Goal: Check status: Check status

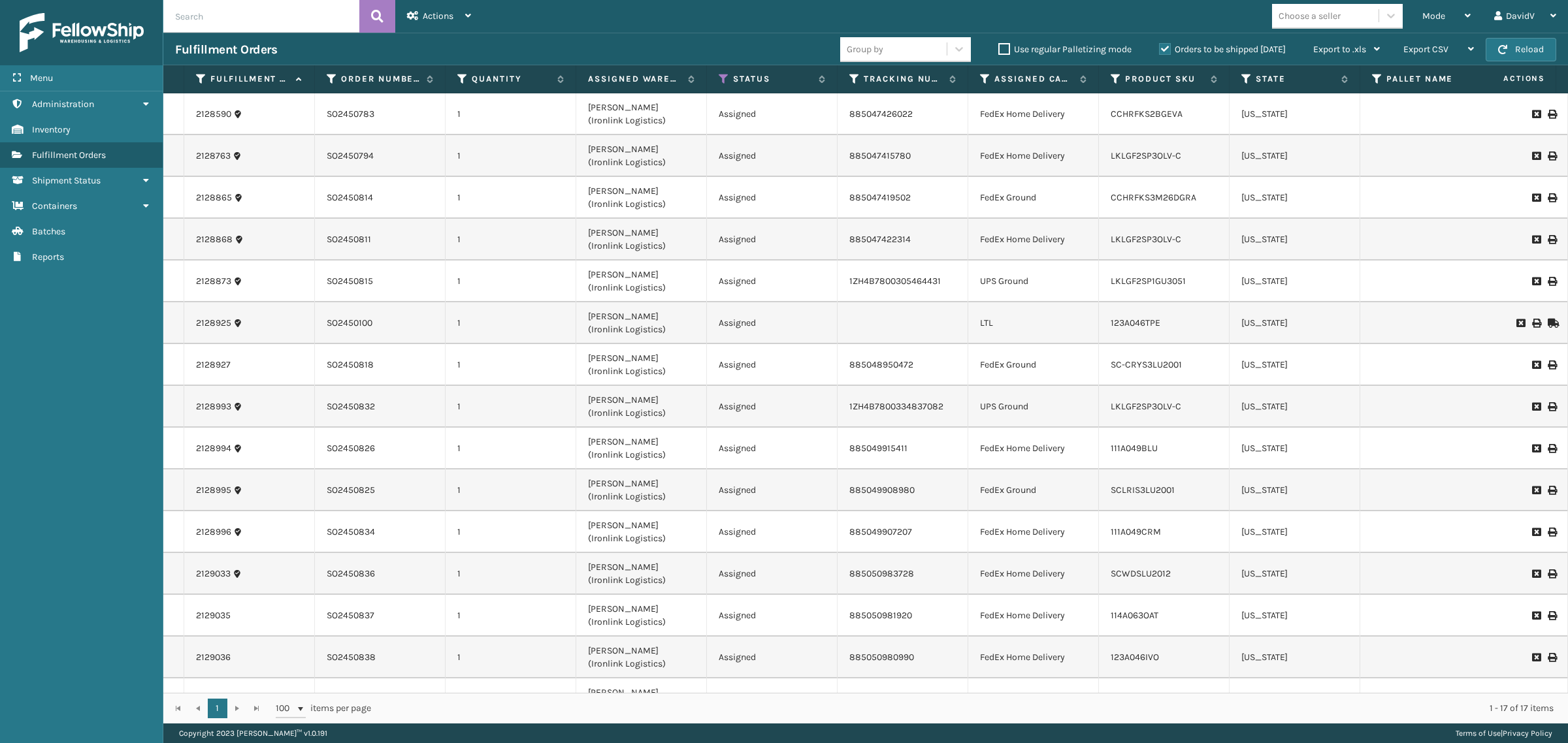
click at [1165, 50] on label "Orders to be shipped [DATE]" at bounding box center [1222, 49] width 127 height 11
click at [1160, 50] on input "Orders to be shipped [DATE]" at bounding box center [1159, 45] width 1 height 8
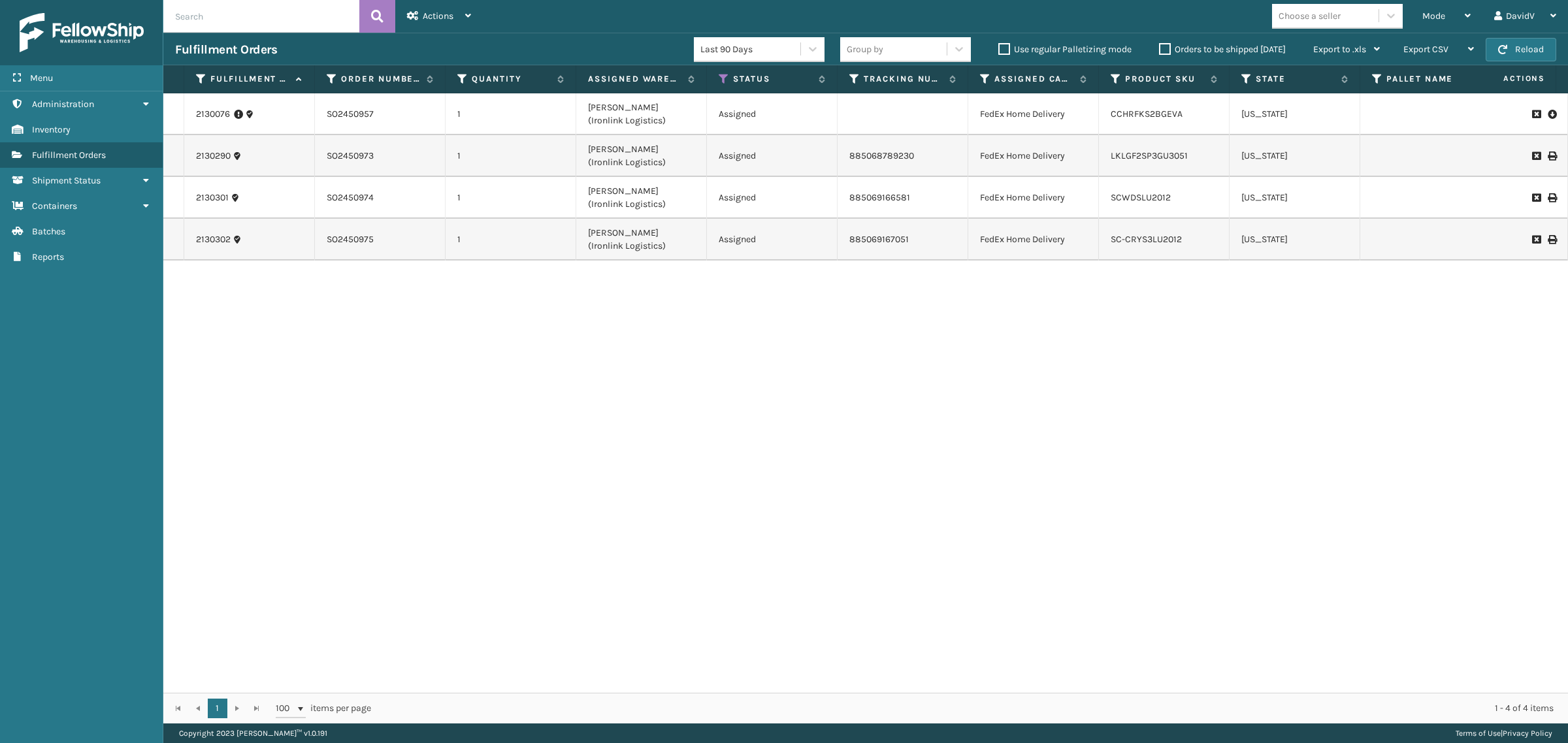
click at [1165, 50] on label "Orders to be shipped [DATE]" at bounding box center [1222, 49] width 127 height 11
click at [1160, 50] on input "Orders to be shipped [DATE]" at bounding box center [1159, 45] width 1 height 8
click at [705, 412] on div "2130076 SO2450957 1 [PERSON_NAME] (Ironlink Logistics) Assigned FedEx Home Deli…" at bounding box center [865, 393] width 1405 height 600
click at [1165, 49] on label "Orders to be shipped [DATE]" at bounding box center [1222, 49] width 127 height 11
click at [1160, 49] on input "Orders to be shipped [DATE]" at bounding box center [1159, 45] width 1 height 8
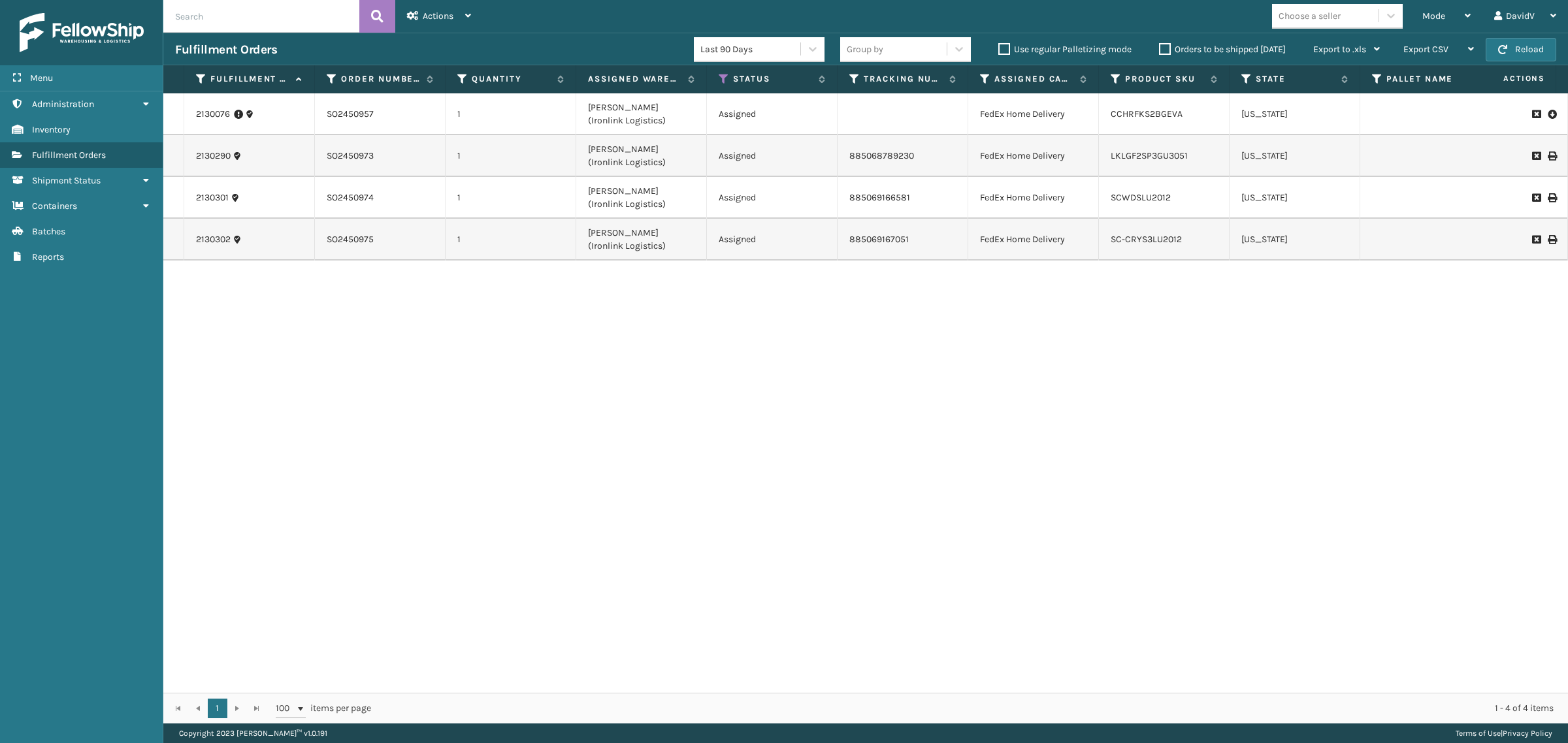
click at [1165, 49] on label "Orders to be shipped [DATE]" at bounding box center [1222, 49] width 127 height 11
click at [1160, 49] on input "Orders to be shipped [DATE]" at bounding box center [1159, 45] width 1 height 8
click at [580, 449] on div "2130076 SO2450957 1 [PERSON_NAME] (Ironlink Logistics) Assigned FedEx Home Deli…" at bounding box center [865, 393] width 1405 height 600
click at [608, 419] on div "2130076 SO2450957 1 [PERSON_NAME] (Ironlink Logistics) Assigned FedEx Home Deli…" at bounding box center [865, 393] width 1405 height 600
click at [1166, 46] on label "Orders to be shipped [DATE]" at bounding box center [1222, 49] width 127 height 11
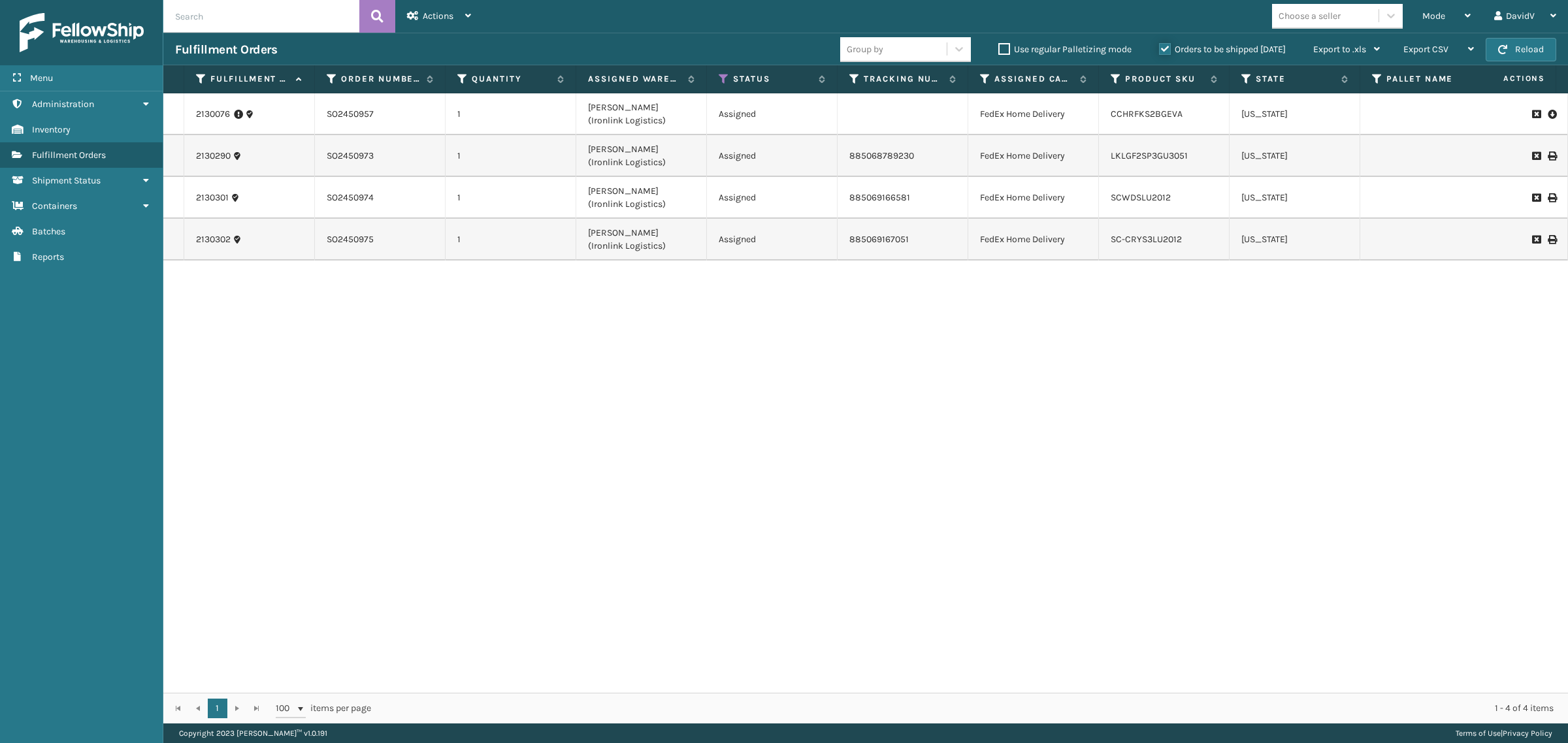
click at [1160, 46] on input "Orders to be shipped [DATE]" at bounding box center [1159, 45] width 1 height 8
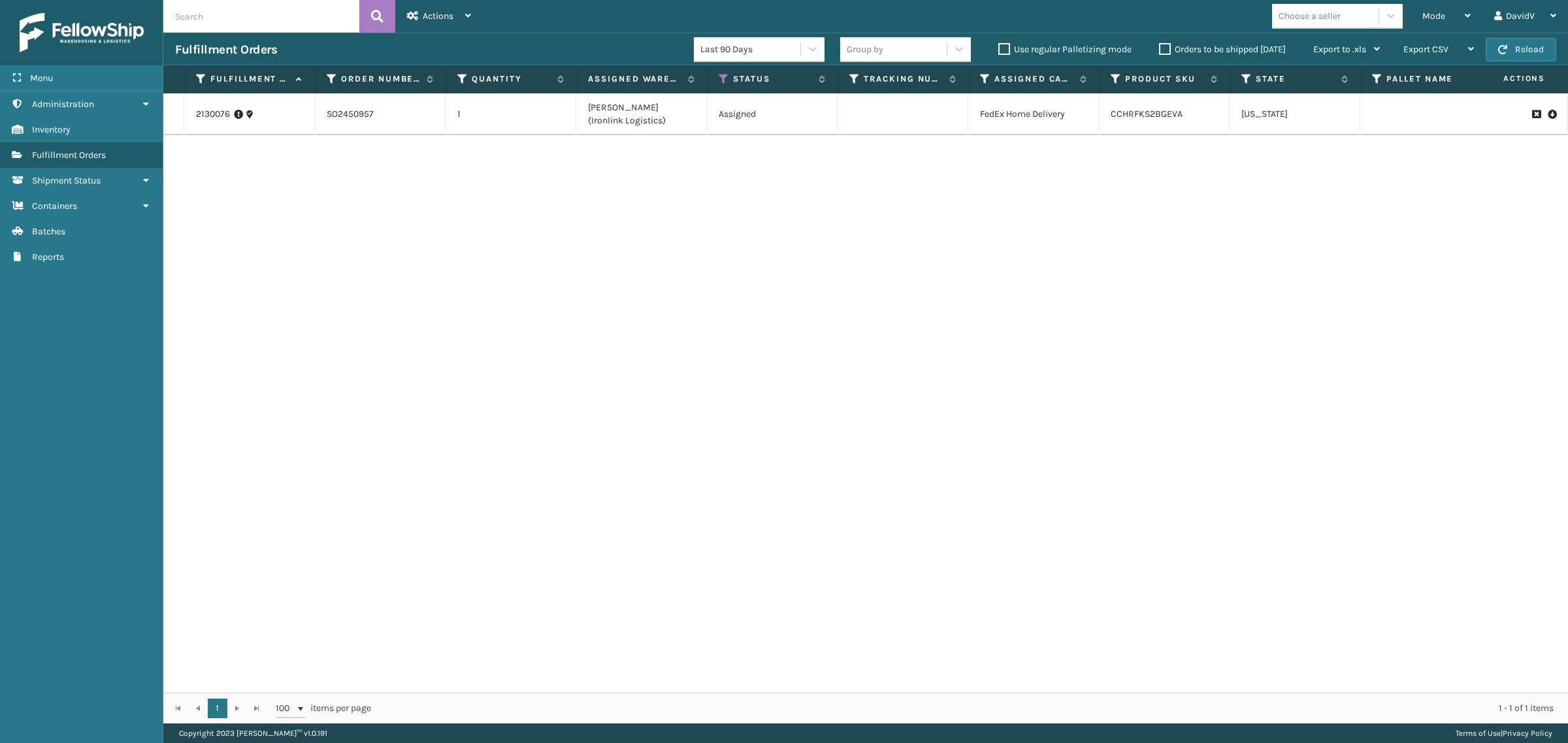
click at [1165, 47] on label "Orders to be shipped [DATE]" at bounding box center [1222, 49] width 127 height 11
click at [1160, 47] on input "Orders to be shipped [DATE]" at bounding box center [1159, 45] width 1 height 8
click at [1165, 47] on label "Orders to be shipped [DATE]" at bounding box center [1222, 49] width 127 height 11
click at [1160, 47] on input "Orders to be shipped [DATE]" at bounding box center [1159, 45] width 1 height 8
click at [1165, 47] on label "Orders to be shipped [DATE]" at bounding box center [1222, 49] width 127 height 11
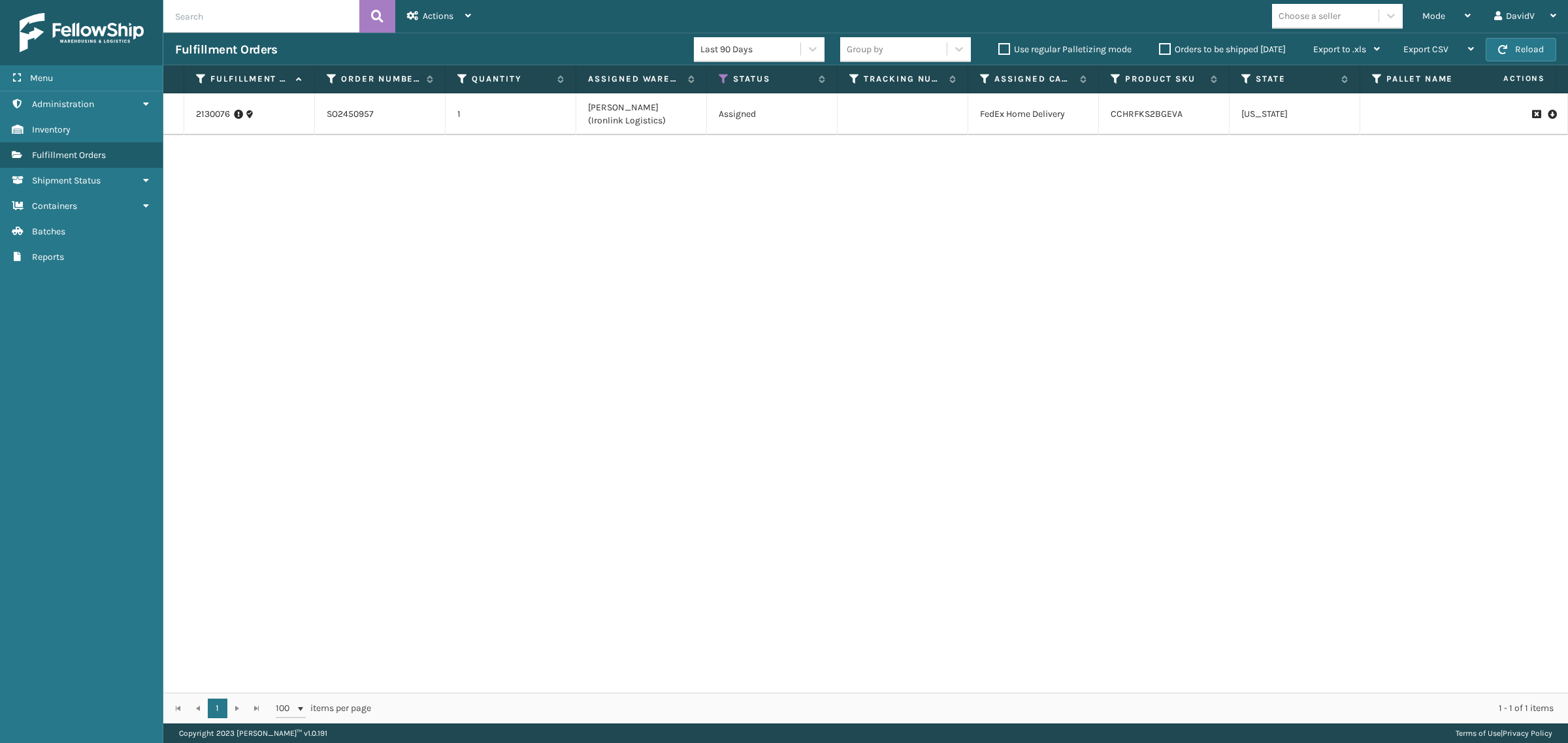
click at [1160, 47] on input "Orders to be shipped [DATE]" at bounding box center [1159, 45] width 1 height 8
click at [1165, 47] on label "Orders to be shipped [DATE]" at bounding box center [1222, 49] width 127 height 11
click at [1160, 47] on input "Orders to be shipped [DATE]" at bounding box center [1159, 45] width 1 height 8
click at [1165, 47] on label "Orders to be shipped [DATE]" at bounding box center [1222, 49] width 127 height 11
click at [1160, 47] on input "Orders to be shipped [DATE]" at bounding box center [1159, 45] width 1 height 8
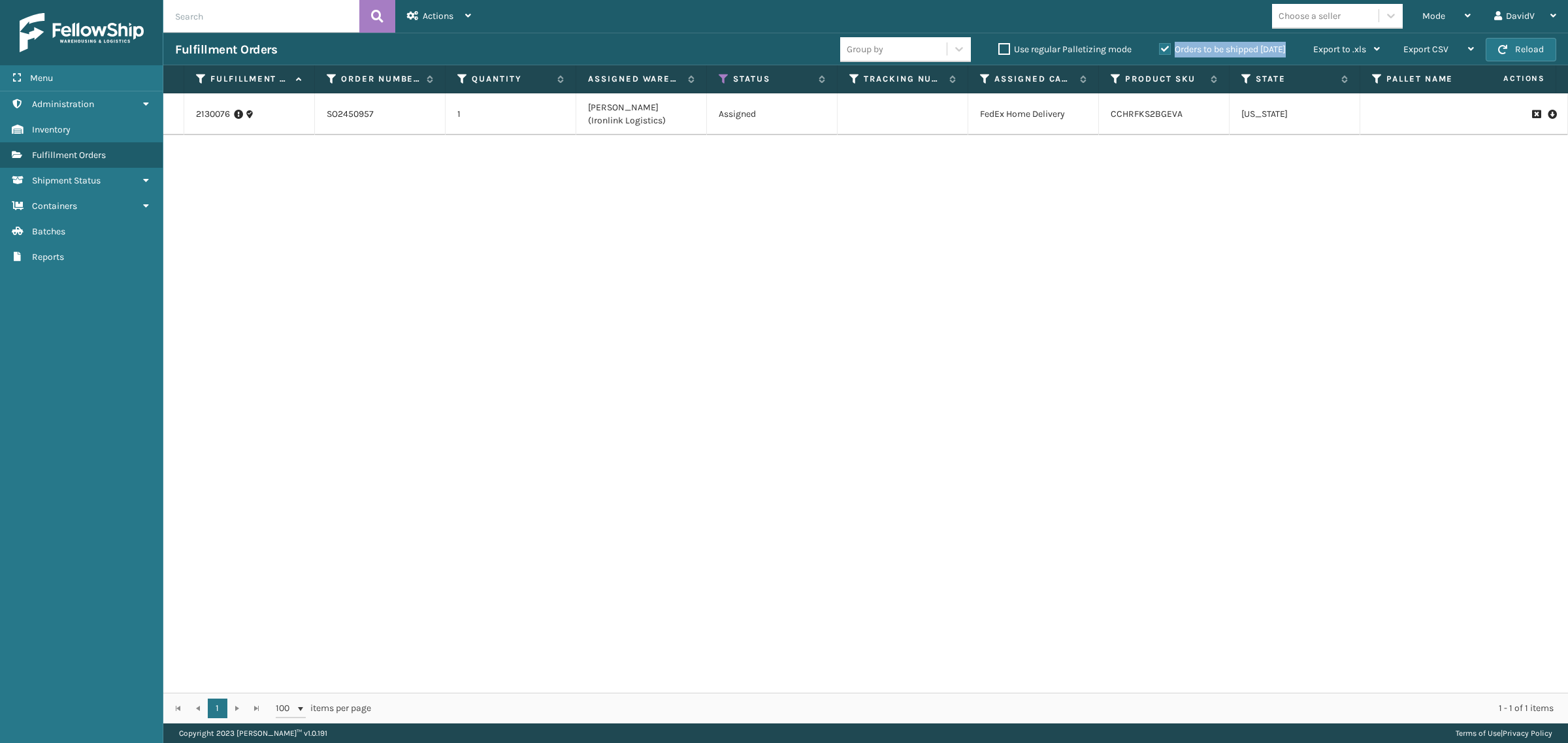
click at [1165, 47] on label "Orders to be shipped [DATE]" at bounding box center [1222, 49] width 127 height 11
click at [1160, 47] on input "Orders to be shipped [DATE]" at bounding box center [1159, 45] width 1 height 8
click at [1165, 47] on label "Orders to be shipped [DATE]" at bounding box center [1222, 49] width 127 height 11
click at [1160, 47] on input "Orders to be shipped [DATE]" at bounding box center [1159, 45] width 1 height 8
click at [1165, 47] on label "Orders to be shipped [DATE]" at bounding box center [1222, 49] width 127 height 11
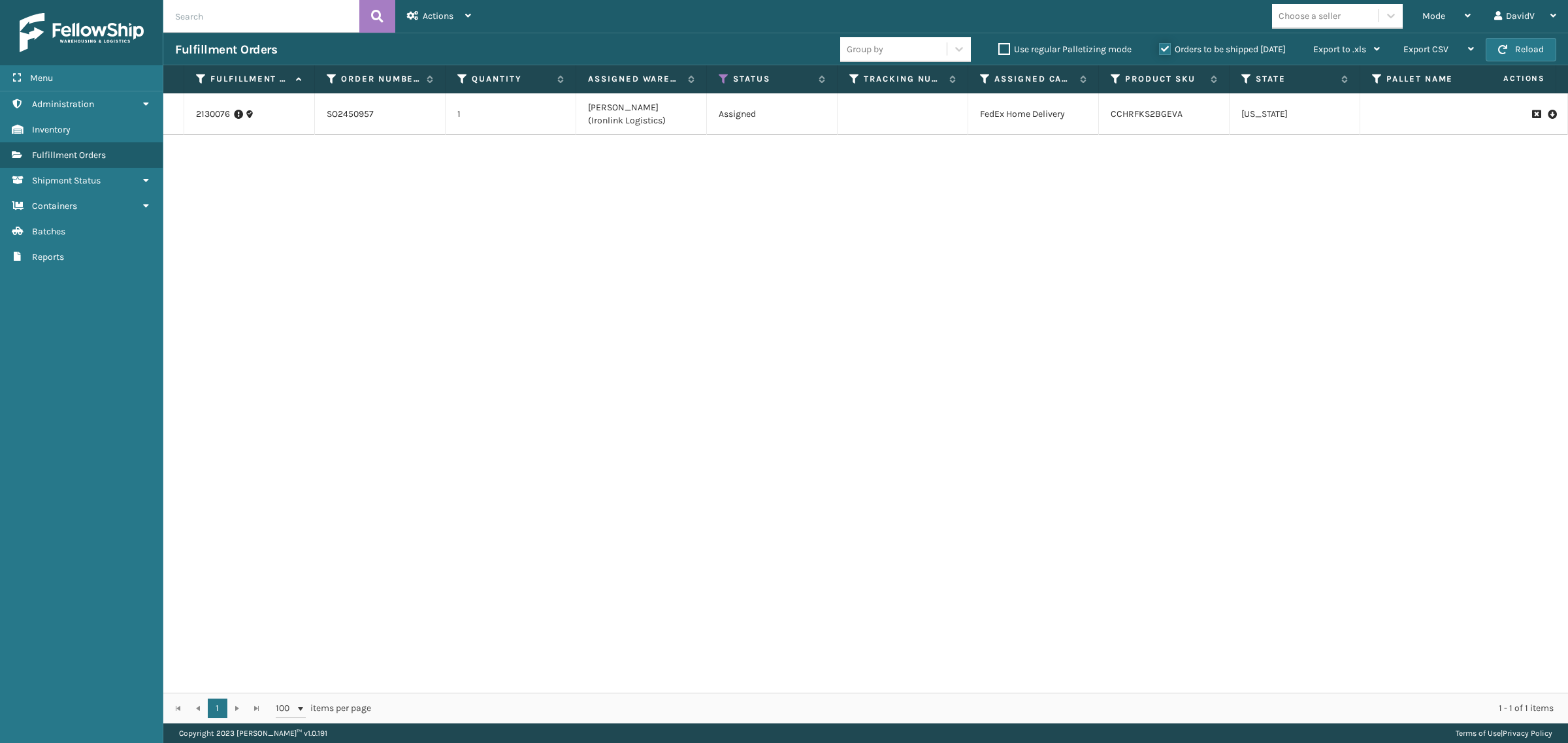
click at [1160, 47] on input "Orders to be shipped [DATE]" at bounding box center [1159, 45] width 1 height 8
click at [1165, 47] on label "Orders to be shipped [DATE]" at bounding box center [1222, 49] width 127 height 11
click at [1160, 47] on input "Orders to be shipped [DATE]" at bounding box center [1159, 45] width 1 height 8
click at [1181, 356] on div "2130076 SO2450957 1 [PERSON_NAME] (Ironlink Logistics) Assigned FedEx Home Deli…" at bounding box center [865, 393] width 1405 height 600
click at [981, 498] on div "2130076 SO2450957 1 [PERSON_NAME] (Ironlink Logistics) Assigned FedEx Home Deli…" at bounding box center [865, 393] width 1405 height 600
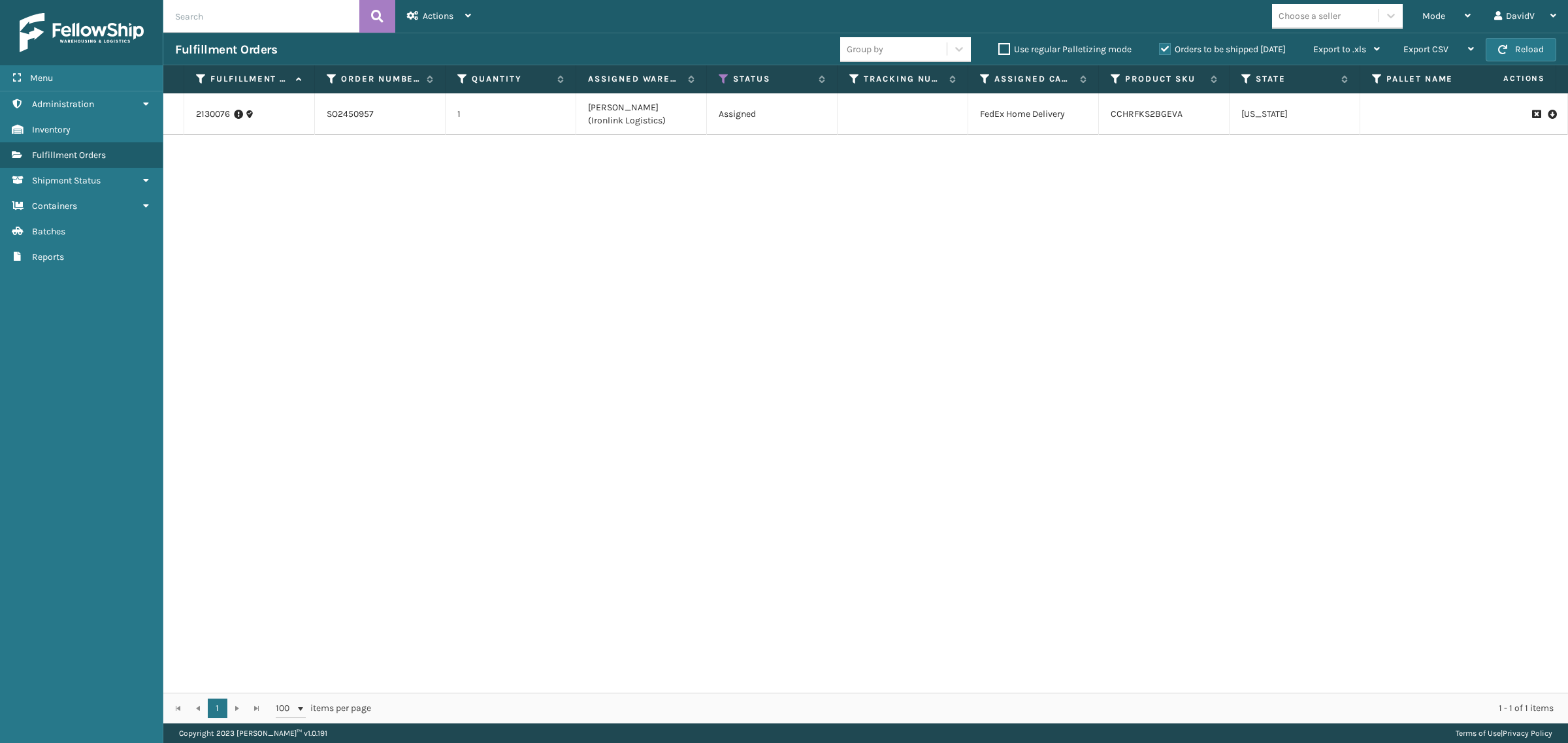
click at [632, 393] on div "2130076 SO2450957 1 [PERSON_NAME] (Ironlink Logistics) Assigned FedEx Home Deli…" at bounding box center [865, 393] width 1405 height 600
click at [1165, 51] on label "Orders to be shipped [DATE]" at bounding box center [1222, 49] width 127 height 11
click at [1160, 50] on input "Orders to be shipped [DATE]" at bounding box center [1159, 45] width 1 height 8
click at [1165, 51] on label "Orders to be shipped [DATE]" at bounding box center [1222, 49] width 127 height 11
click at [1160, 50] on input "Orders to be shipped [DATE]" at bounding box center [1159, 45] width 1 height 8
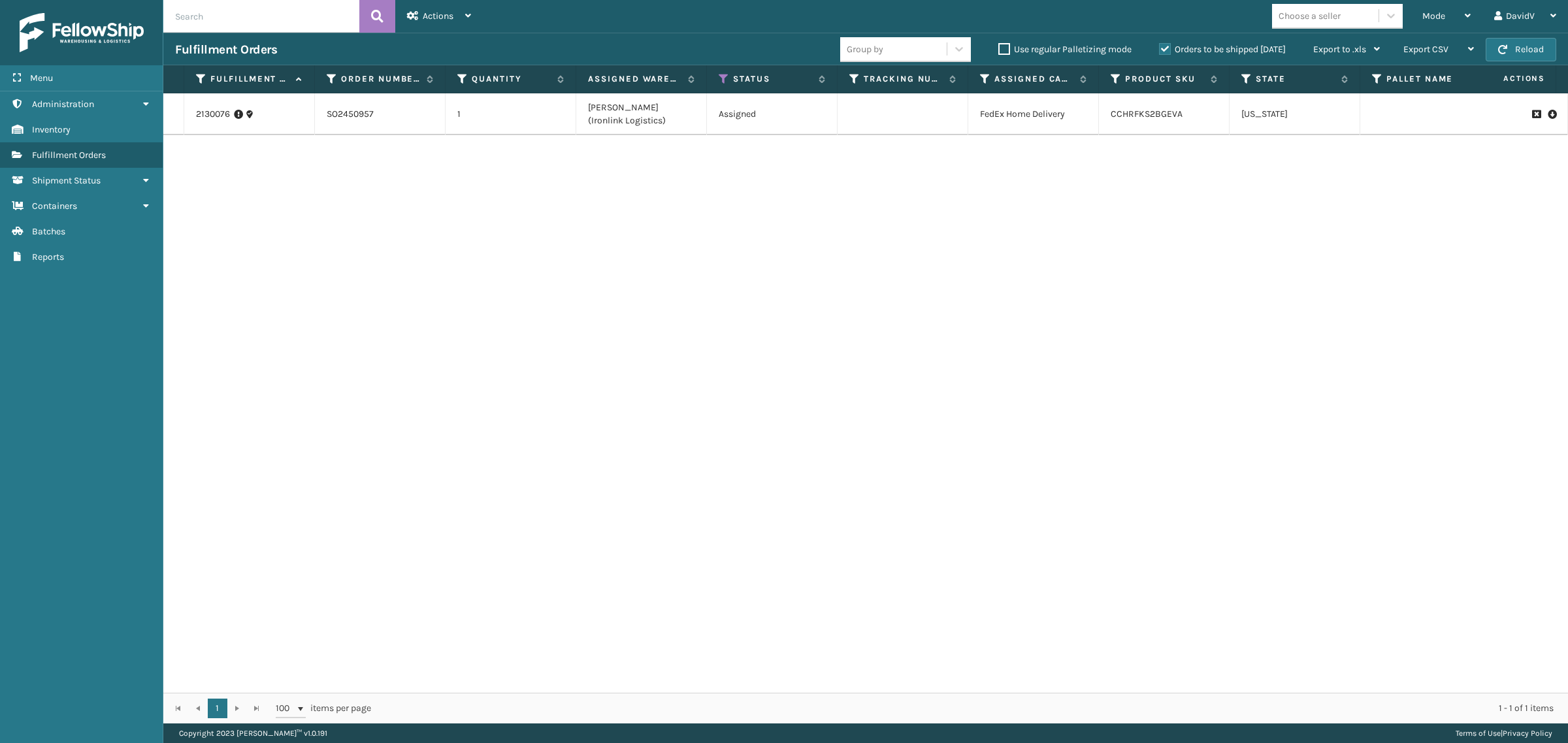
click at [321, 14] on input "text" at bounding box center [261, 16] width 196 height 33
paste input "2115911"
type input "2115911"
click at [1162, 48] on label "Orders to be shipped [DATE]" at bounding box center [1222, 49] width 127 height 11
click at [1160, 48] on input "Orders to be shipped [DATE]" at bounding box center [1159, 45] width 1 height 8
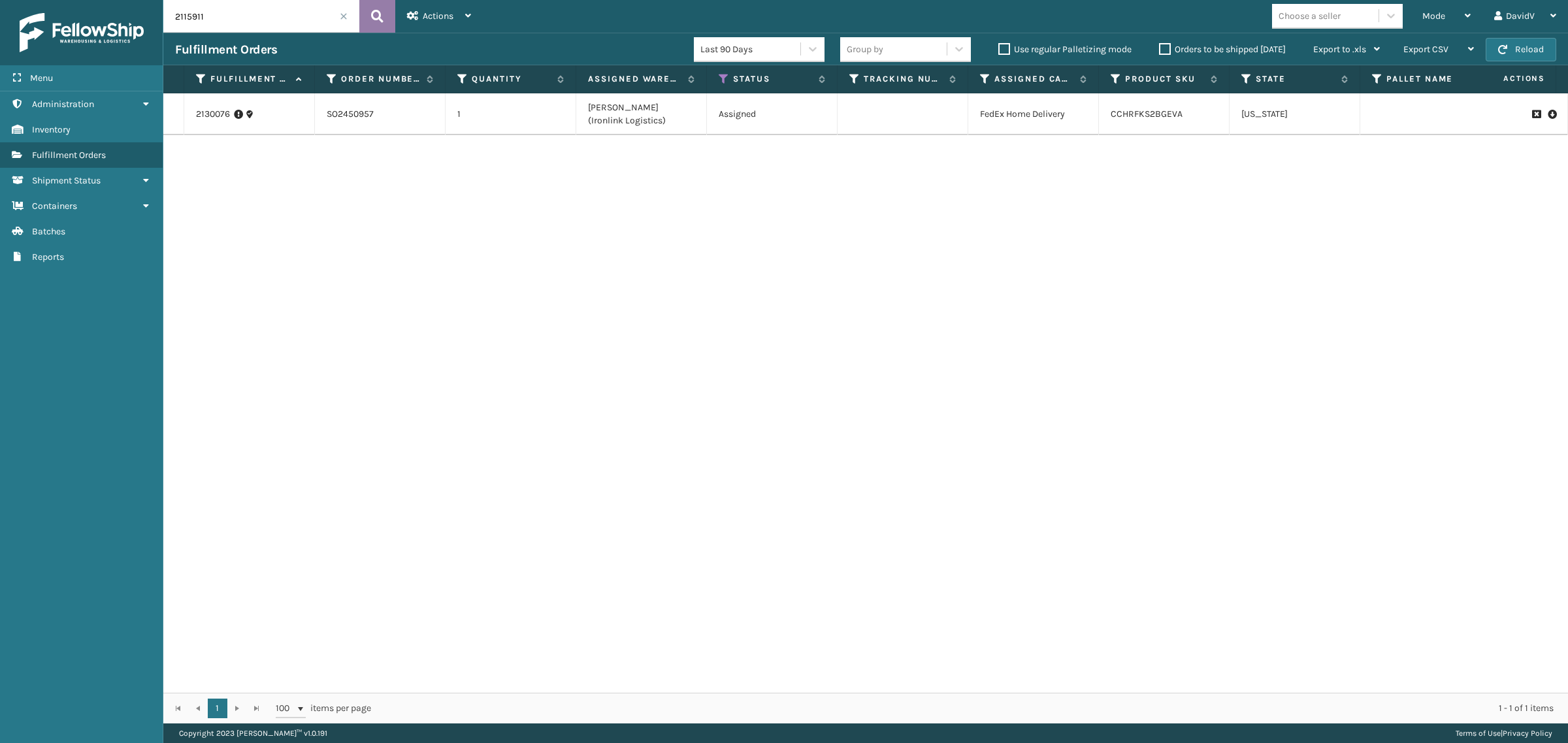
click at [376, 22] on icon at bounding box center [377, 16] width 12 height 20
click at [901, 113] on link "1ZH4B7800301973095" at bounding box center [895, 114] width 90 height 11
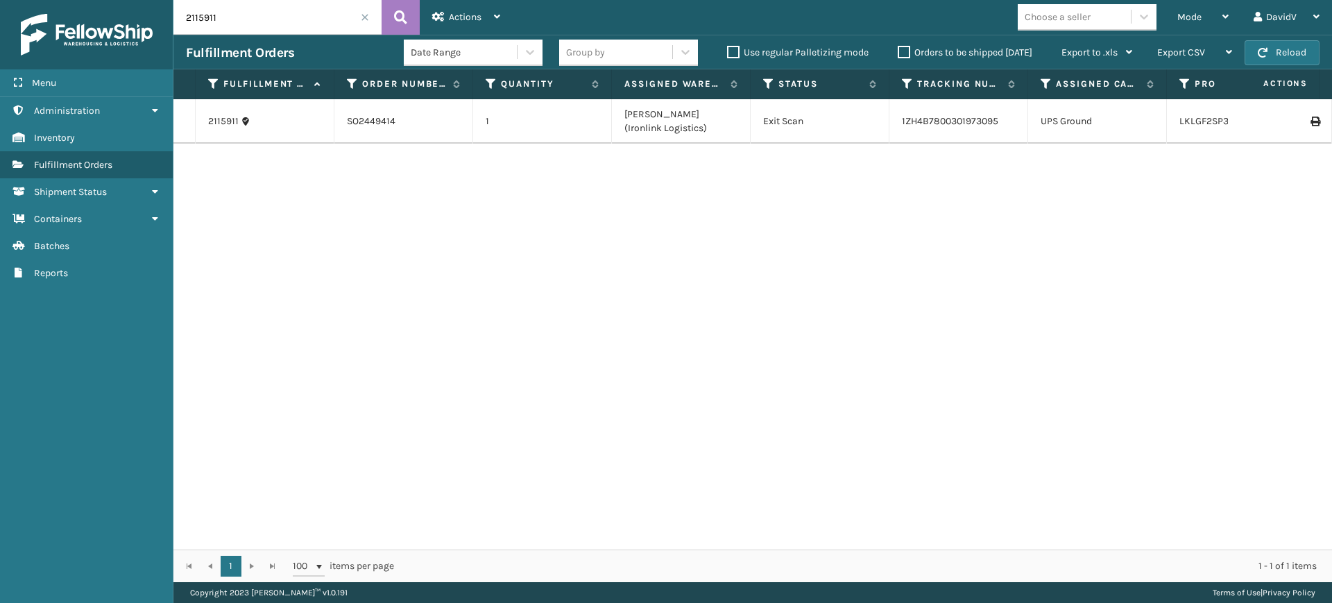
click at [368, 23] on input "2115911" at bounding box center [277, 17] width 208 height 35
click at [363, 18] on span at bounding box center [365, 17] width 8 height 8
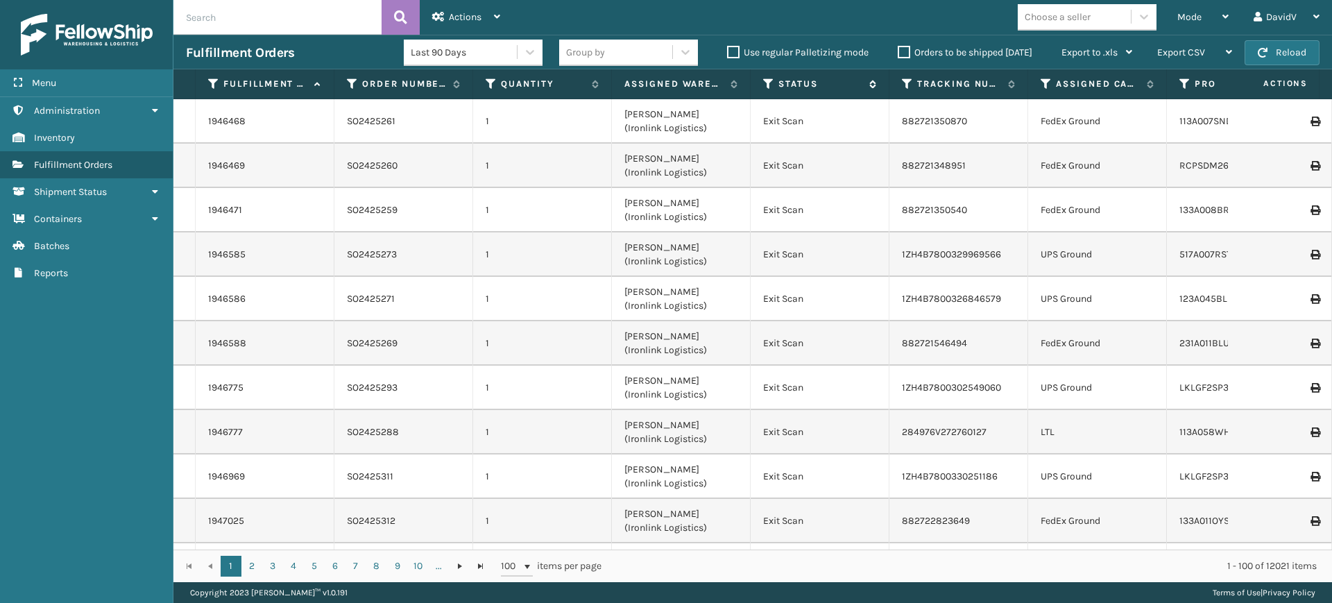
click at [763, 78] on icon at bounding box center [768, 84] width 11 height 12
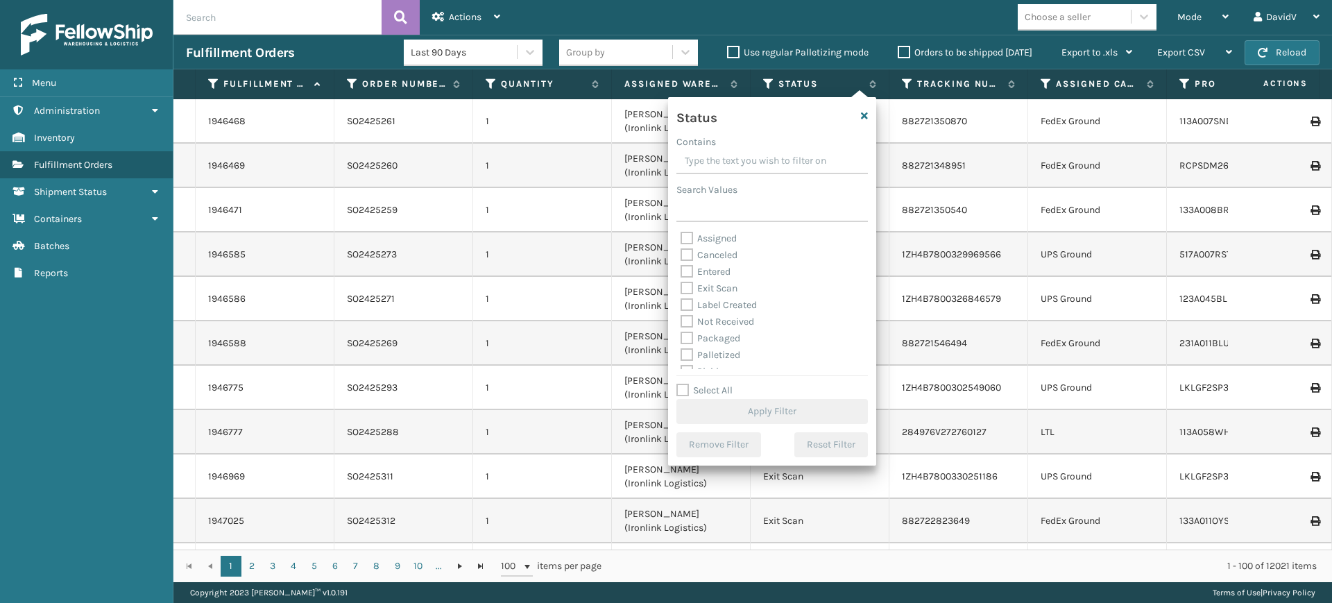
click at [722, 236] on label "Assigned" at bounding box center [708, 238] width 56 height 12
click at [681, 236] on input "Assigned" at bounding box center [680, 234] width 1 height 9
checkbox input "true"
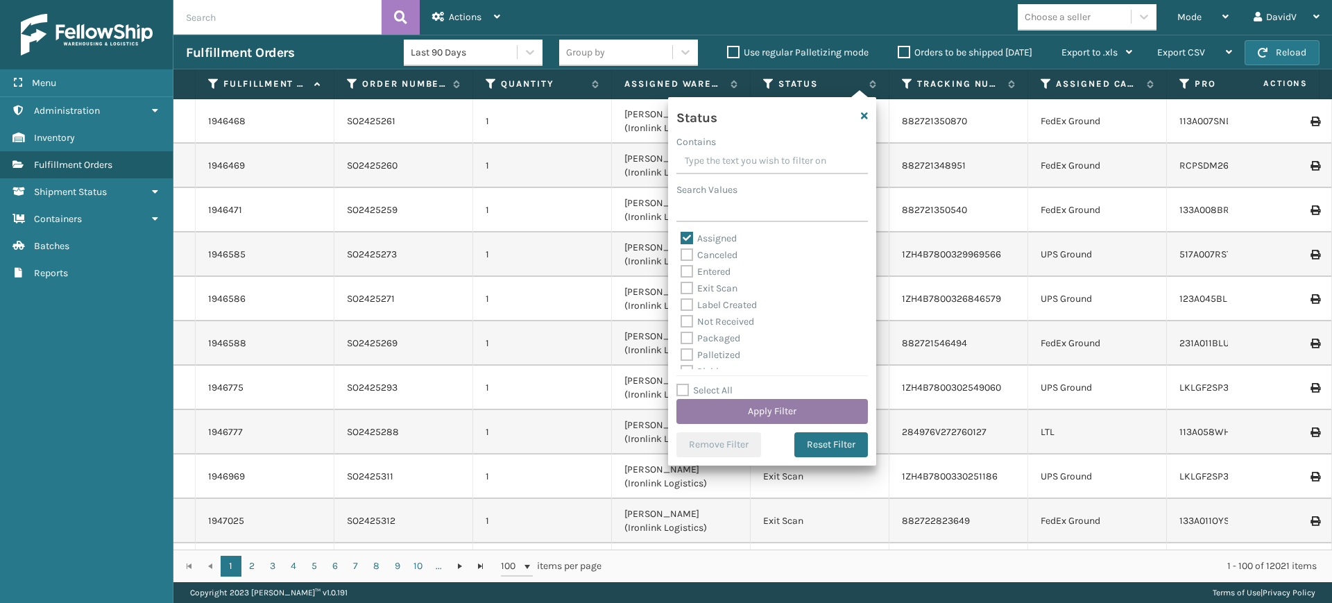
click at [780, 408] on button "Apply Filter" at bounding box center [771, 411] width 191 height 25
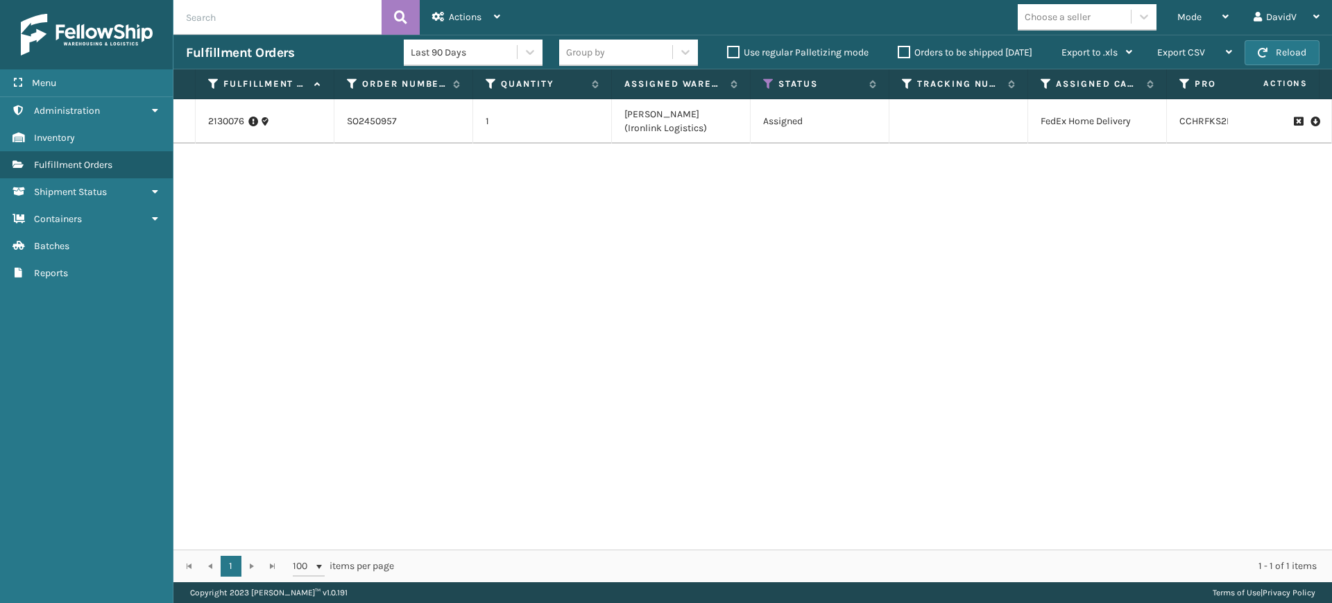
click at [906, 51] on label "Orders to be shipped [DATE]" at bounding box center [964, 52] width 135 height 12
click at [898, 51] on input "Orders to be shipped [DATE]" at bounding box center [897, 48] width 1 height 9
click at [906, 51] on label "Orders to be shipped [DATE]" at bounding box center [964, 52] width 135 height 12
click at [898, 51] on input "Orders to be shipped [DATE]" at bounding box center [897, 48] width 1 height 9
click at [68, 139] on span "Inventory" at bounding box center [54, 138] width 41 height 12
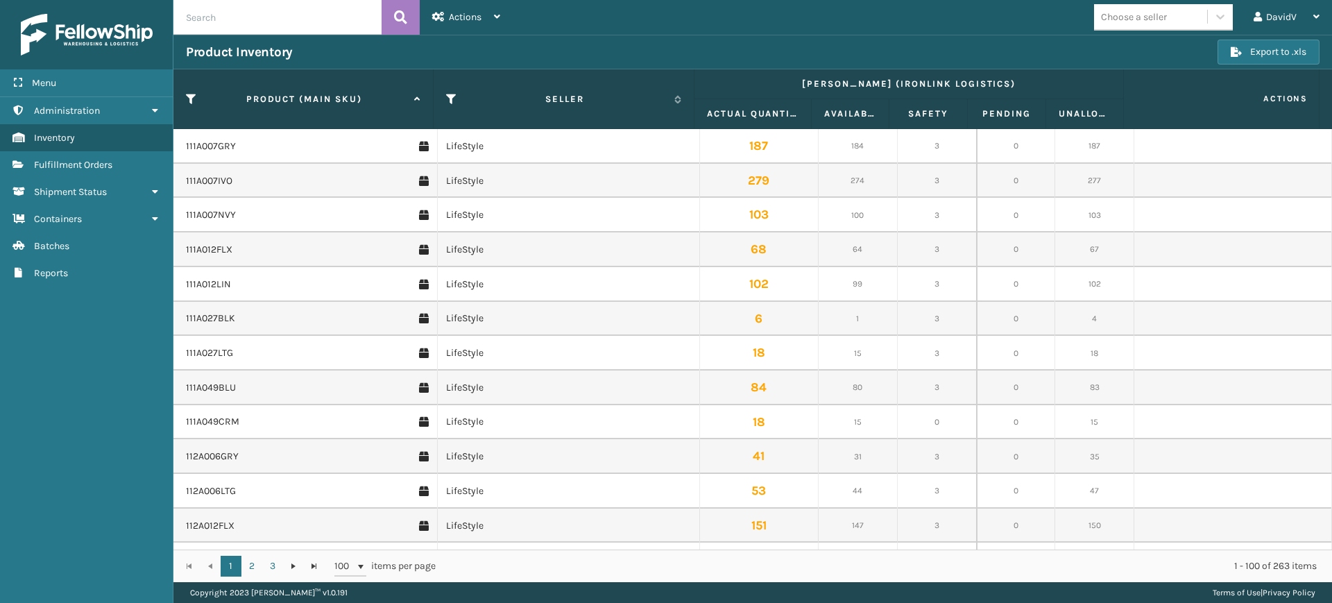
click at [213, 21] on input "text" at bounding box center [277, 17] width 208 height 35
paste input "LKLGF2SP3OLV-C"
type input "LKLGF2SP3OLV-C"
click at [393, 24] on button at bounding box center [400, 17] width 38 height 35
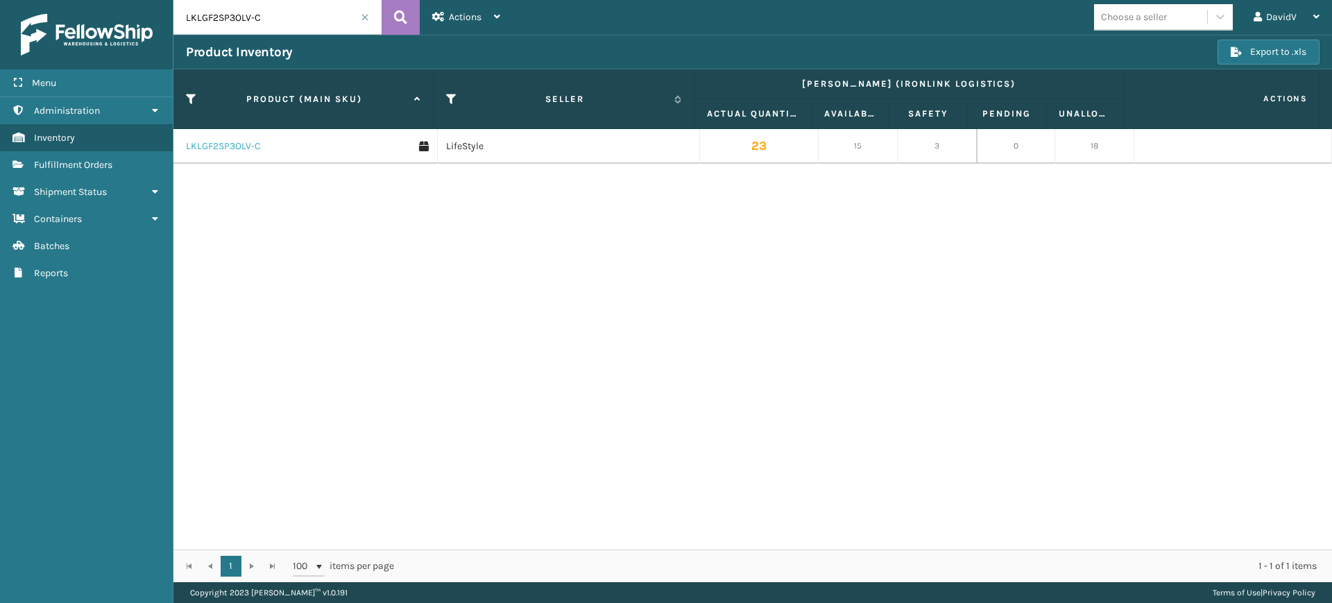
click at [236, 146] on link "LKLGF2SP3OLV-C" at bounding box center [223, 146] width 75 height 14
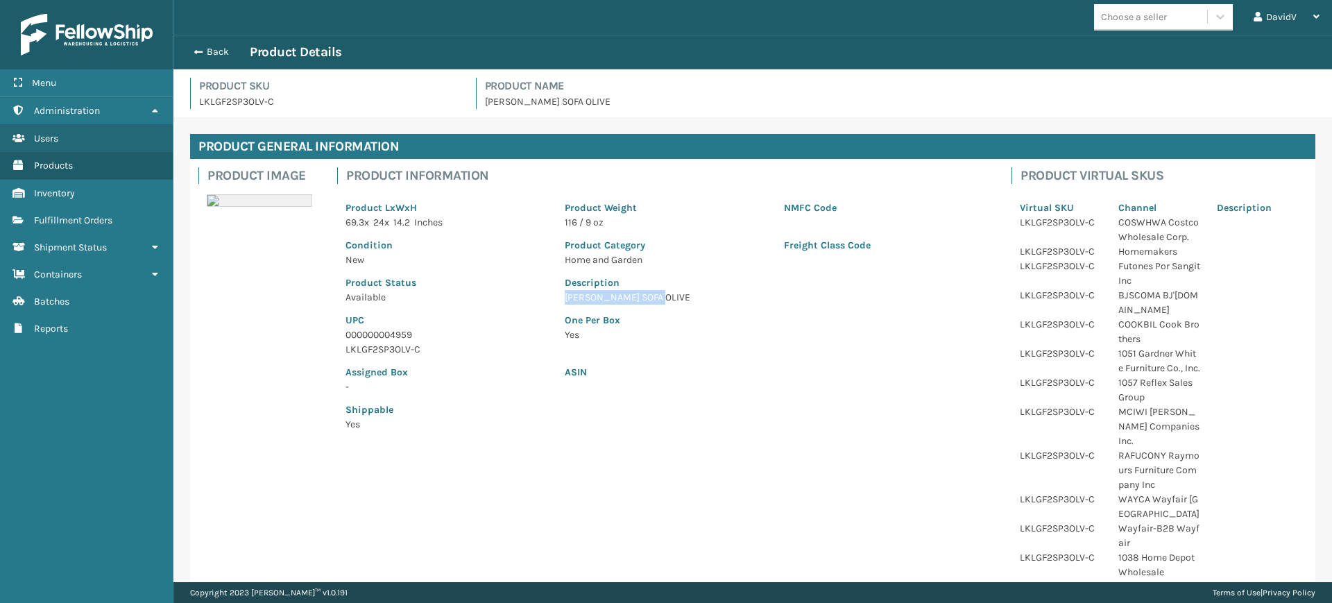
copy p "[PERSON_NAME] SOFA OLIVE"
drag, startPoint x: 561, startPoint y: 298, endPoint x: 695, endPoint y: 294, distance: 133.9
click at [695, 294] on p "[PERSON_NAME] SOFA OLIVE" at bounding box center [776, 297] width 422 height 15
click at [65, 199] on link "Inventory" at bounding box center [86, 193] width 173 height 27
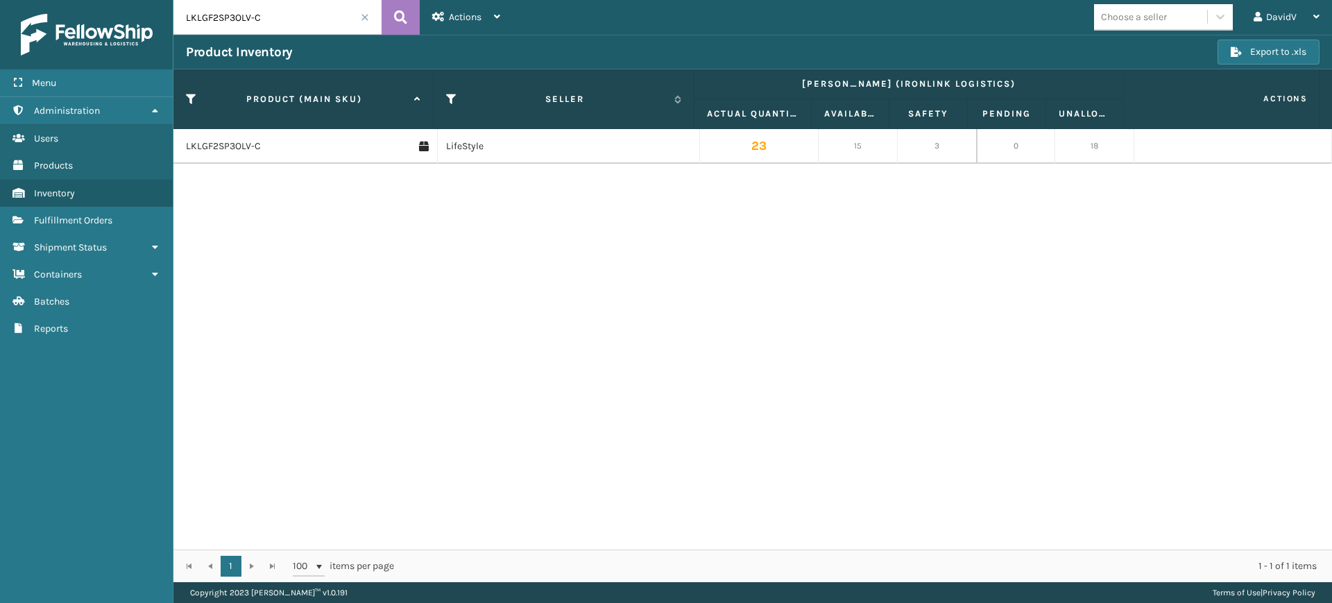
click at [737, 424] on div "LKLGF2SP3OLV-C LifeStyle 23 15 3 0 18" at bounding box center [752, 339] width 1158 height 420
click at [54, 148] on link "Users" at bounding box center [86, 138] width 173 height 27
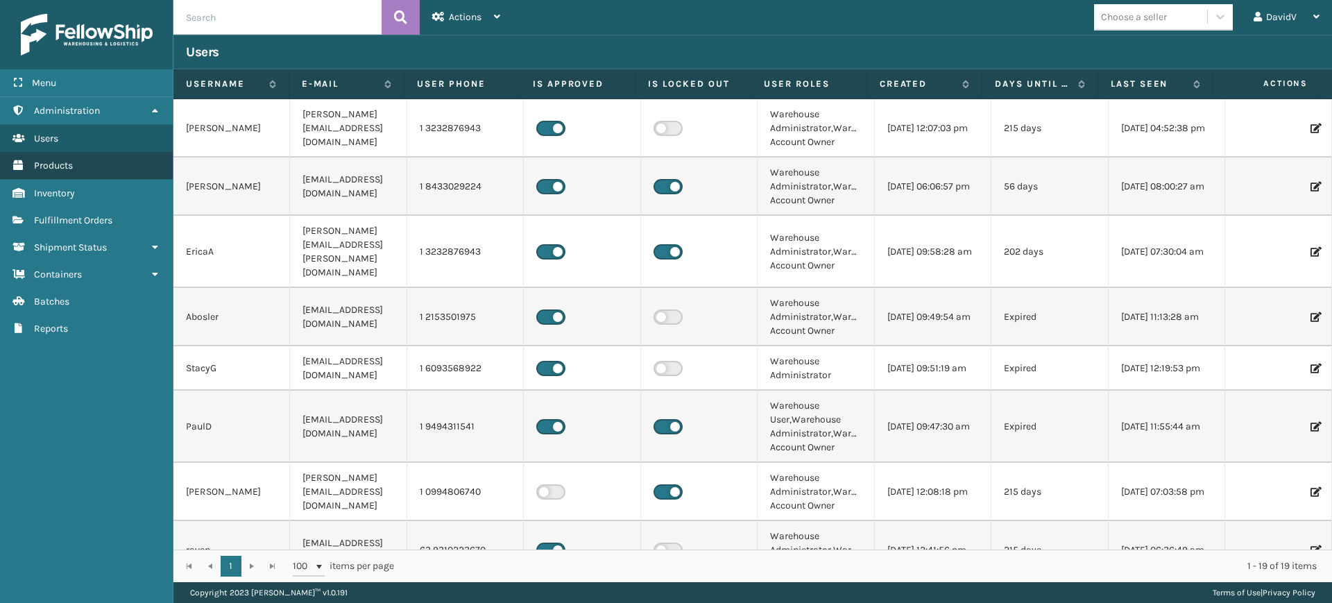
click at [63, 169] on span "Products" at bounding box center [53, 166] width 39 height 12
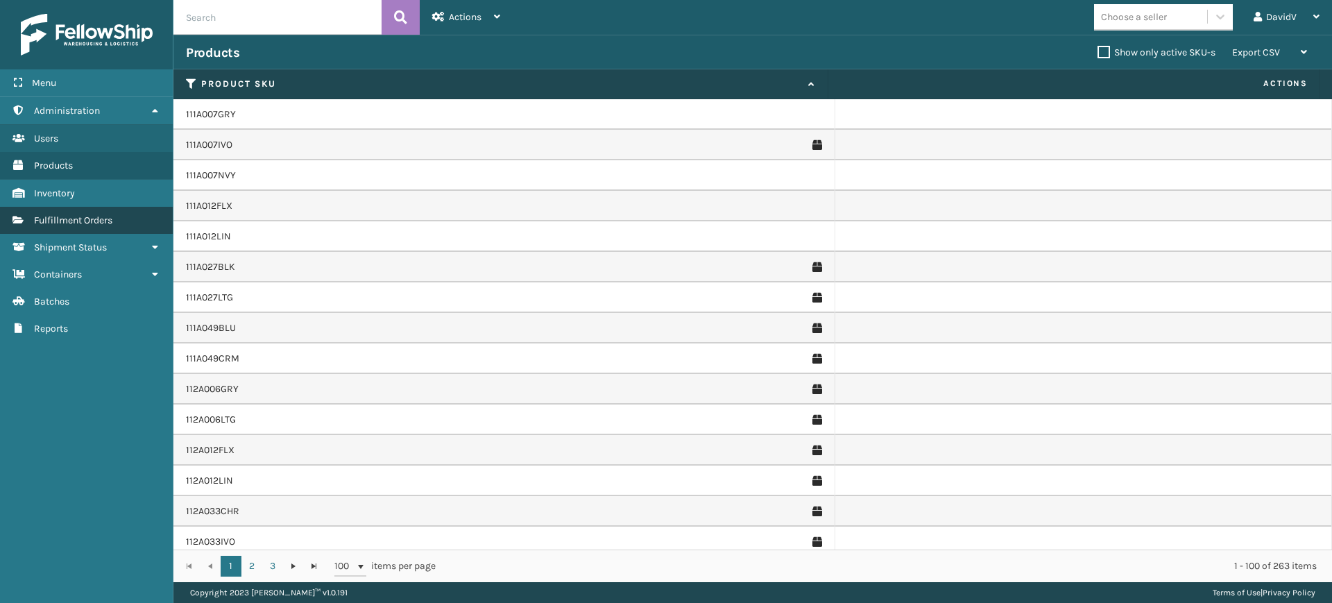
click at [83, 225] on span "Fulfillment Orders" at bounding box center [73, 220] width 78 height 12
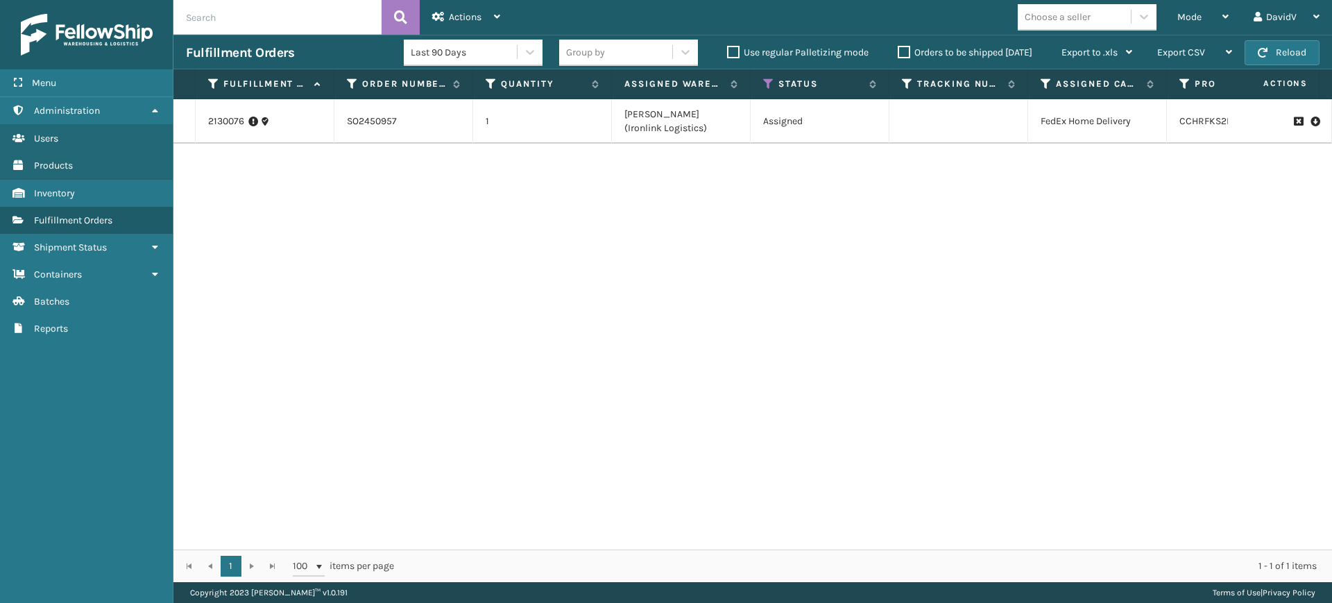
click at [903, 54] on label "Orders to be shipped [DATE]" at bounding box center [964, 52] width 135 height 12
click at [898, 53] on input "Orders to be shipped [DATE]" at bounding box center [897, 48] width 1 height 9
click at [903, 54] on label "Orders to be shipped [DATE]" at bounding box center [964, 52] width 135 height 12
click at [898, 53] on input "Orders to be shipped [DATE]" at bounding box center [897, 48] width 1 height 9
click at [567, 264] on div "2130076 SO2450957 1 [PERSON_NAME] (Ironlink Logistics) Assigned FedEx Home Deli…" at bounding box center [752, 324] width 1158 height 450
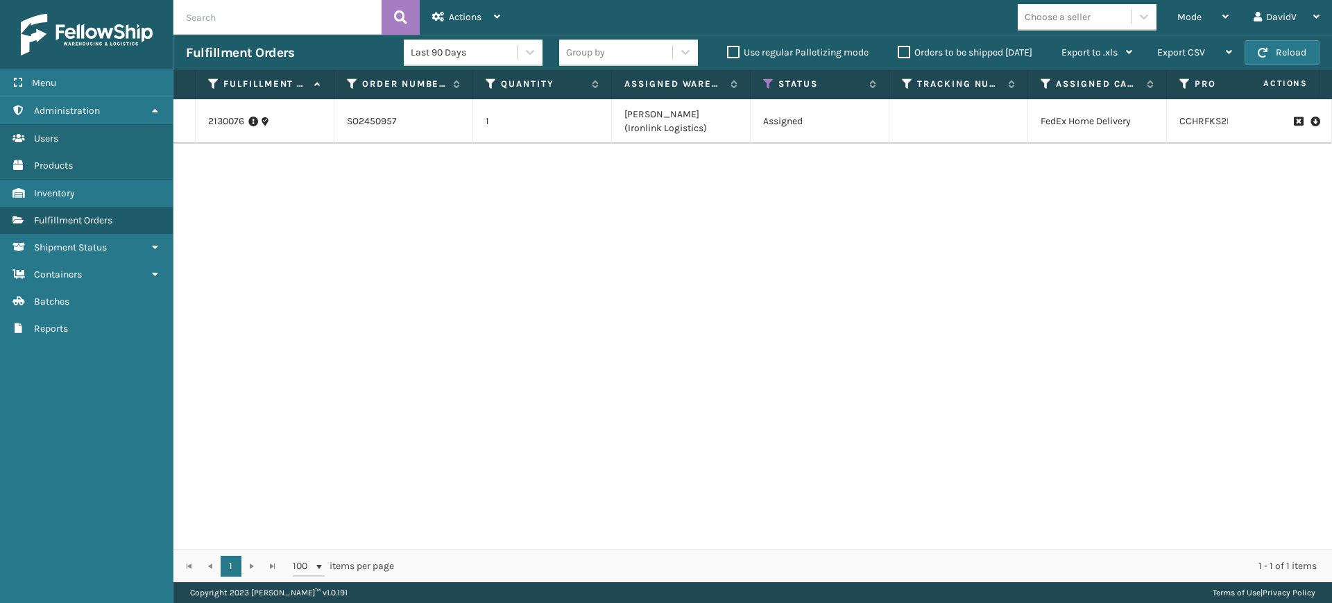
click at [621, 453] on div "2130076 SO2450957 1 [PERSON_NAME] (Ironlink Logistics) Assigned FedEx Home Deli…" at bounding box center [752, 324] width 1158 height 450
click at [759, 317] on div "2130076 SO2450957 1 [PERSON_NAME] (Ironlink Logistics) Assigned FedEx Home Deli…" at bounding box center [752, 324] width 1158 height 450
click at [906, 47] on label "Orders to be shipped [DATE]" at bounding box center [964, 52] width 135 height 12
click at [898, 47] on input "Orders to be shipped [DATE]" at bounding box center [897, 48] width 1 height 9
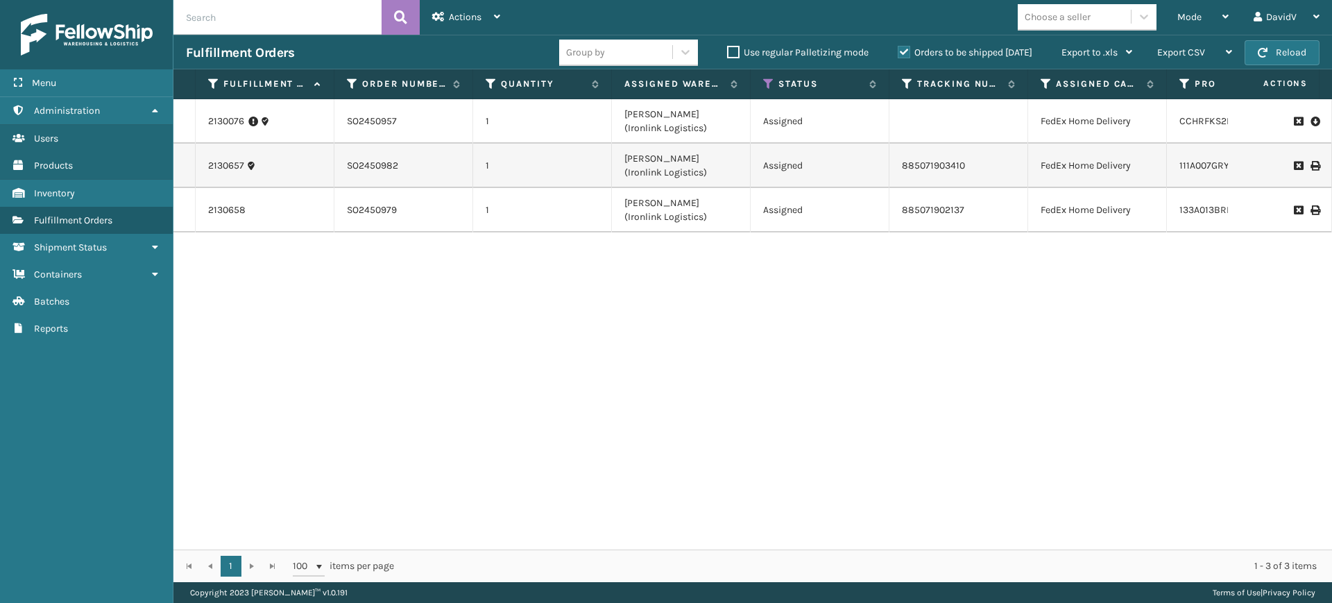
click at [906, 47] on label "Orders to be shipped [DATE]" at bounding box center [964, 52] width 135 height 12
click at [898, 47] on input "Orders to be shipped [DATE]" at bounding box center [897, 48] width 1 height 9
click at [580, 291] on div "2130076 SO2450957 1 [PERSON_NAME] (Ironlink Logistics) Assigned FedEx Home Deli…" at bounding box center [752, 324] width 1158 height 450
drag, startPoint x: 592, startPoint y: 363, endPoint x: 594, endPoint y: 284, distance: 79.1
click at [593, 363] on div "2130076 SO2450957 1 [PERSON_NAME] (Ironlink Logistics) Assigned FedEx Home Deli…" at bounding box center [752, 324] width 1158 height 450
